Goal: Navigation & Orientation: Find specific page/section

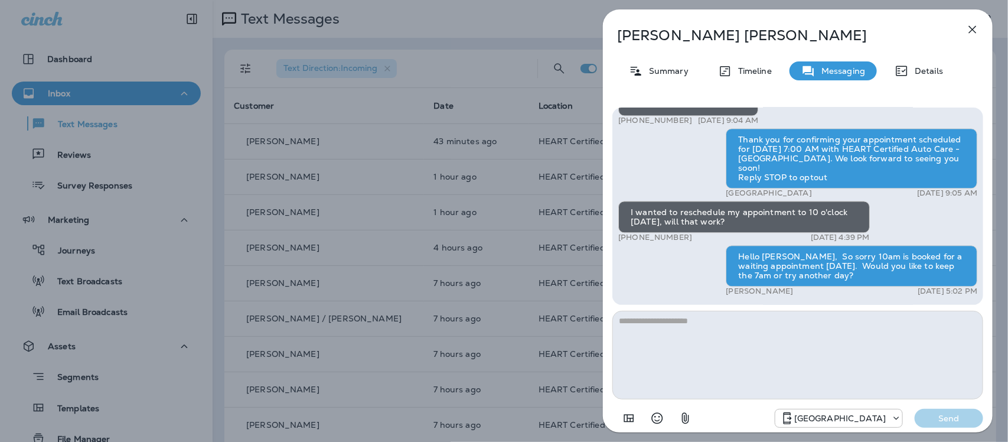
click at [976, 24] on icon "button" at bounding box center [973, 29] width 14 height 14
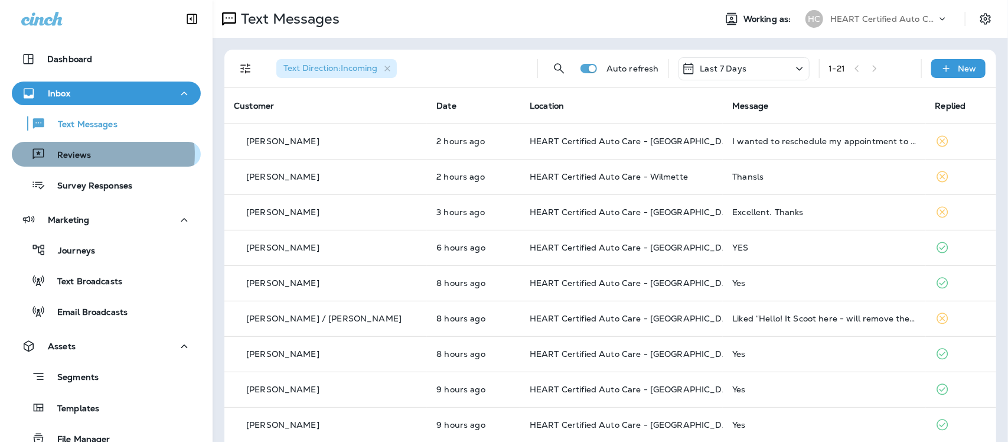
click at [89, 154] on p "Reviews" at bounding box center [67, 155] width 45 height 11
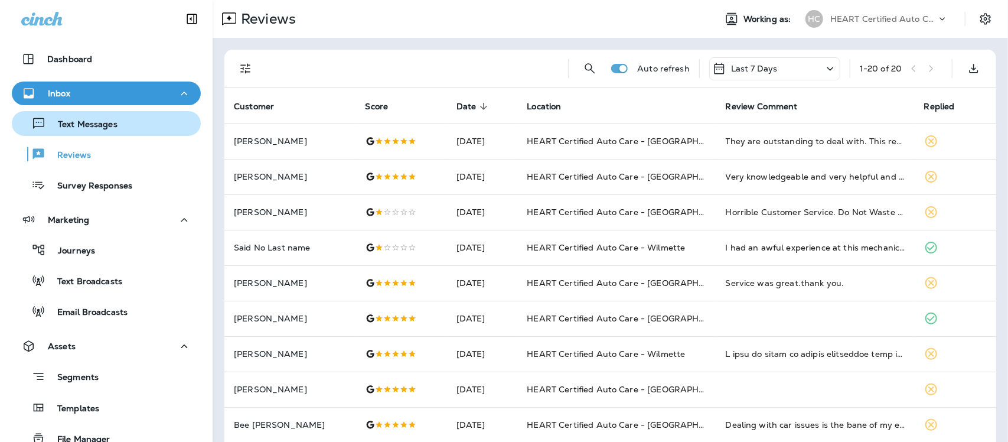
click at [95, 123] on p "Text Messages" at bounding box center [81, 124] width 71 height 11
